Goal: Task Accomplishment & Management: Manage account settings

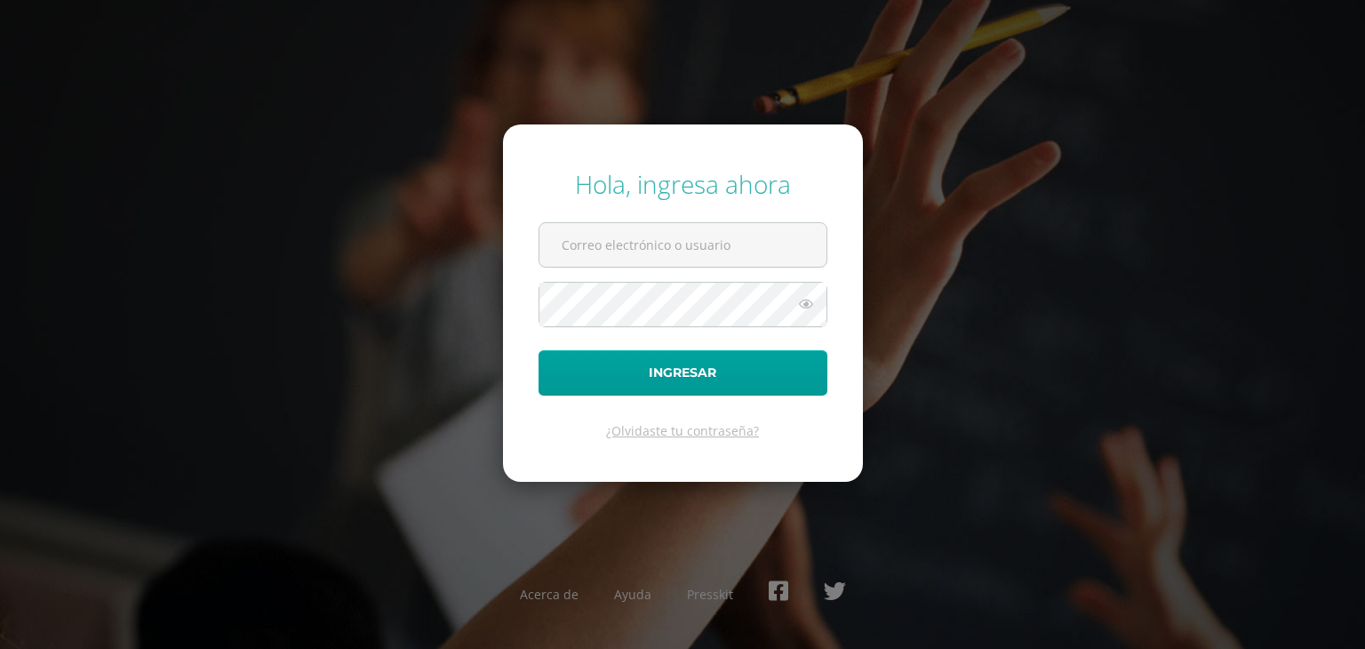
type input "[EMAIL_ADDRESS][DOMAIN_NAME]"
click at [590, 268] on form "Hola, ingresa ahora [EMAIL_ADDRESS][DOMAIN_NAME] Ingresar ¿Olvidaste tu contras…" at bounding box center [683, 302] width 360 height 357
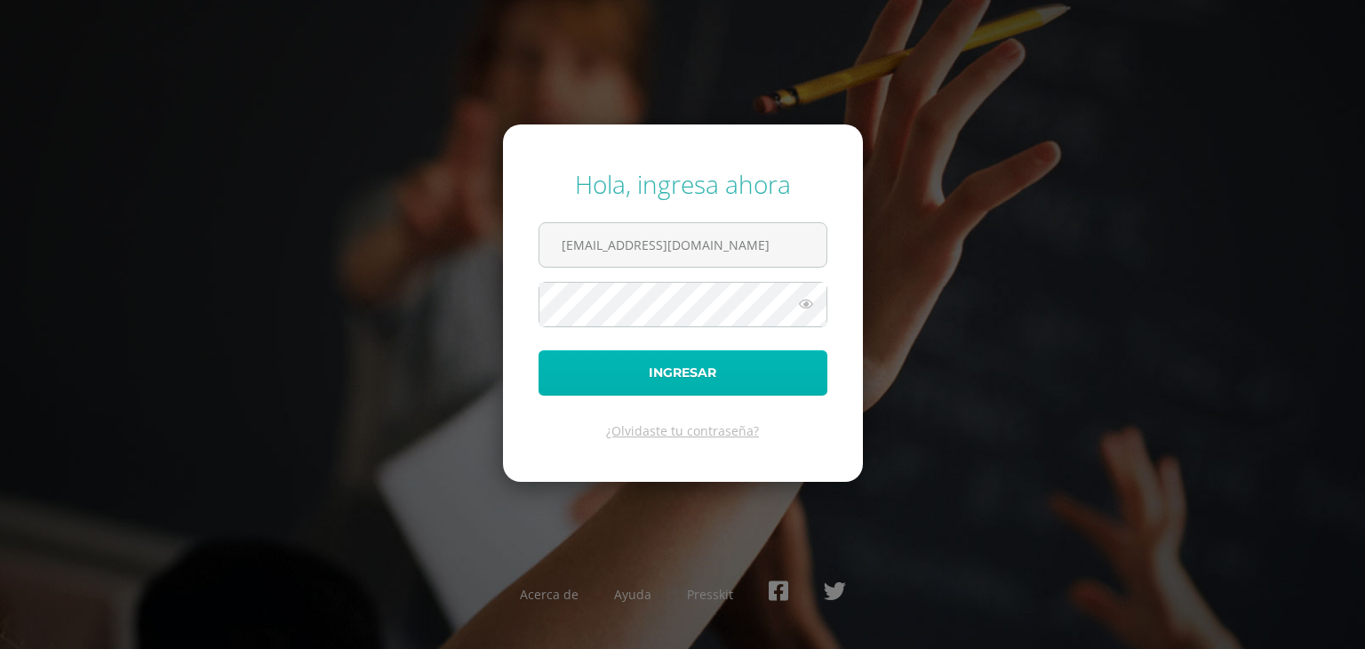
click at [722, 385] on button "Ingresar" at bounding box center [683, 372] width 289 height 45
